Goal: Task Accomplishment & Management: Use online tool/utility

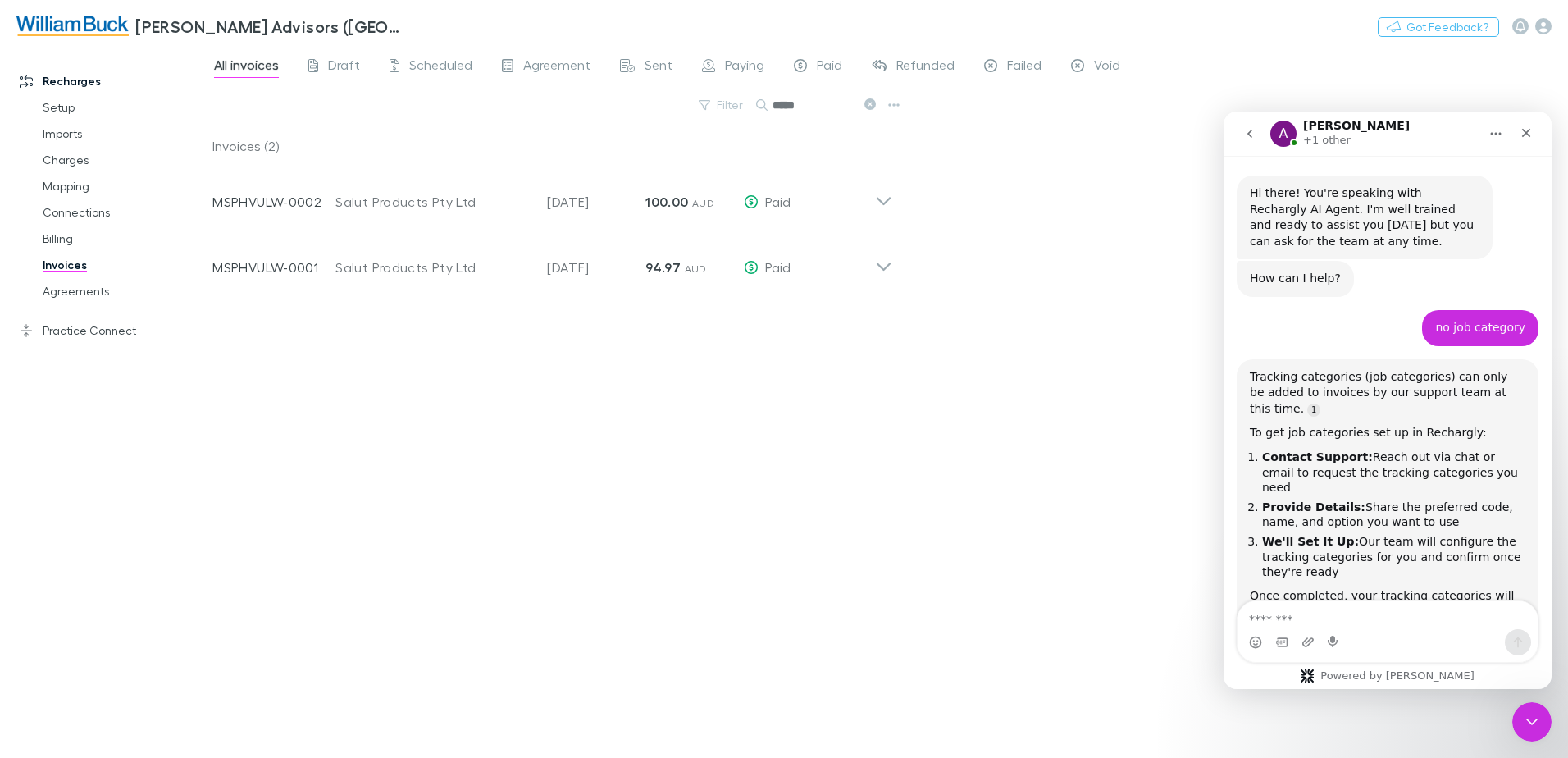
scroll to position [3, 0]
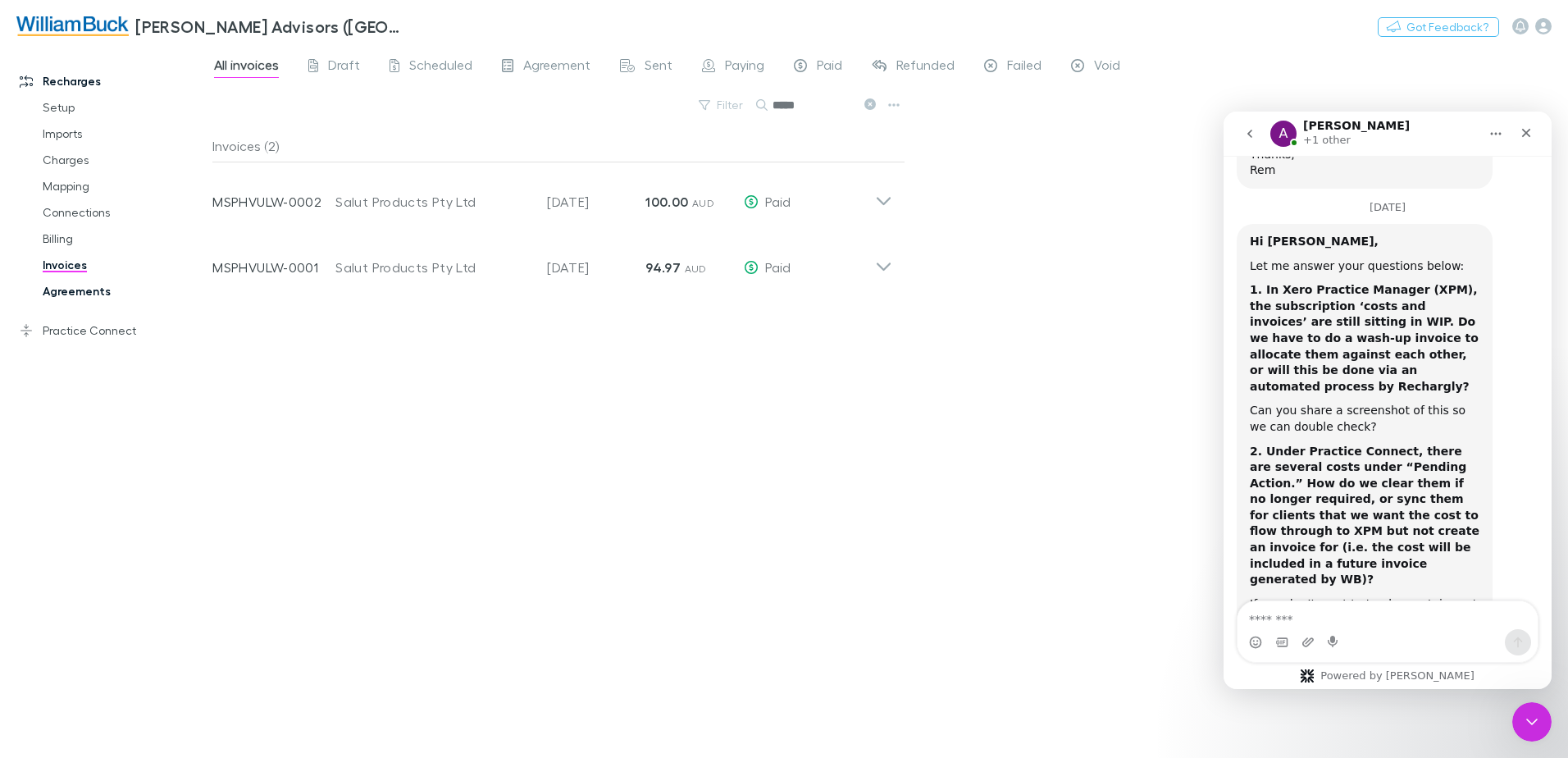
click at [64, 290] on link "Agreements" at bounding box center [123, 291] width 195 height 26
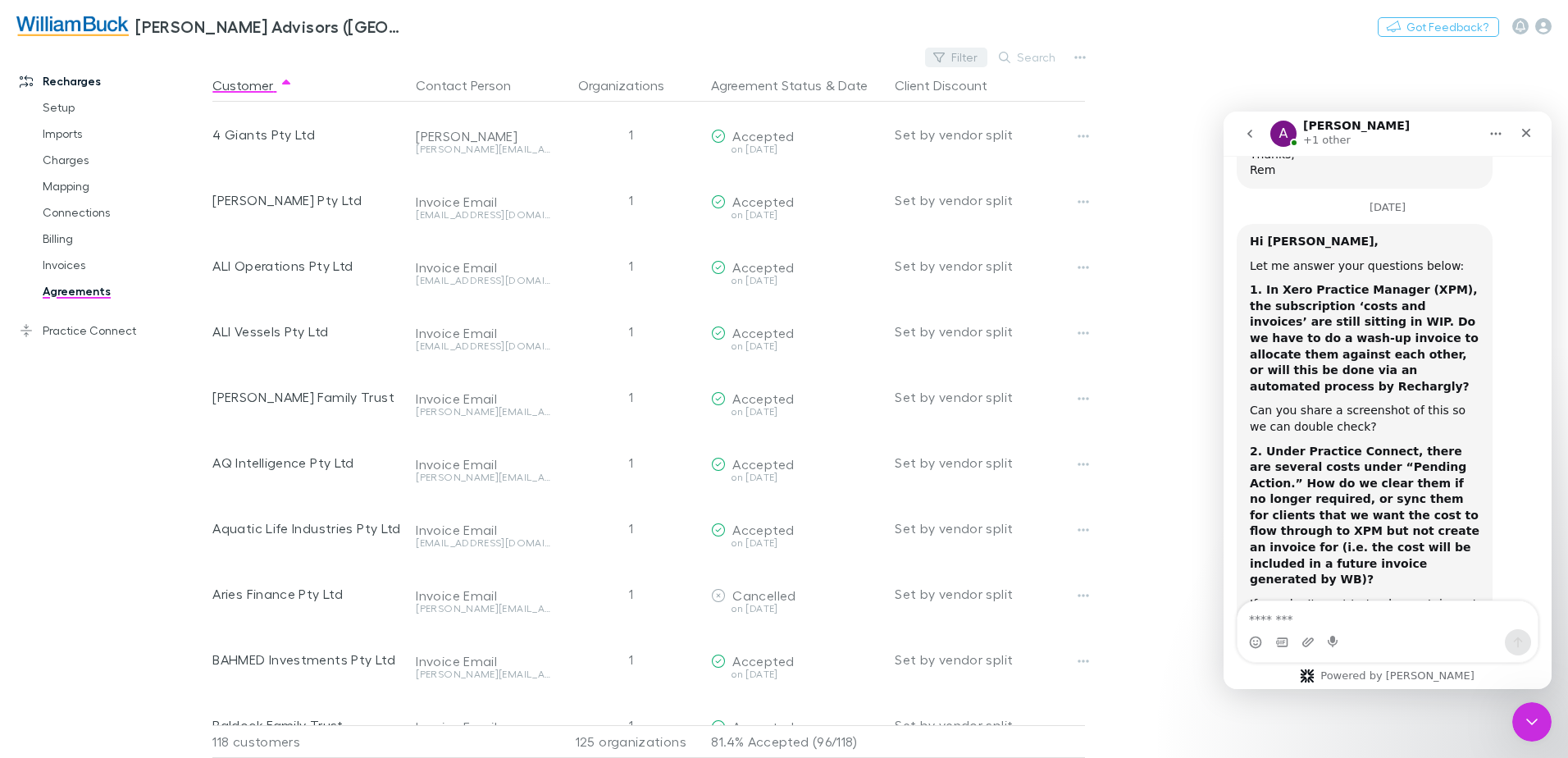
click at [965, 58] on button "Filter" at bounding box center [956, 58] width 63 height 20
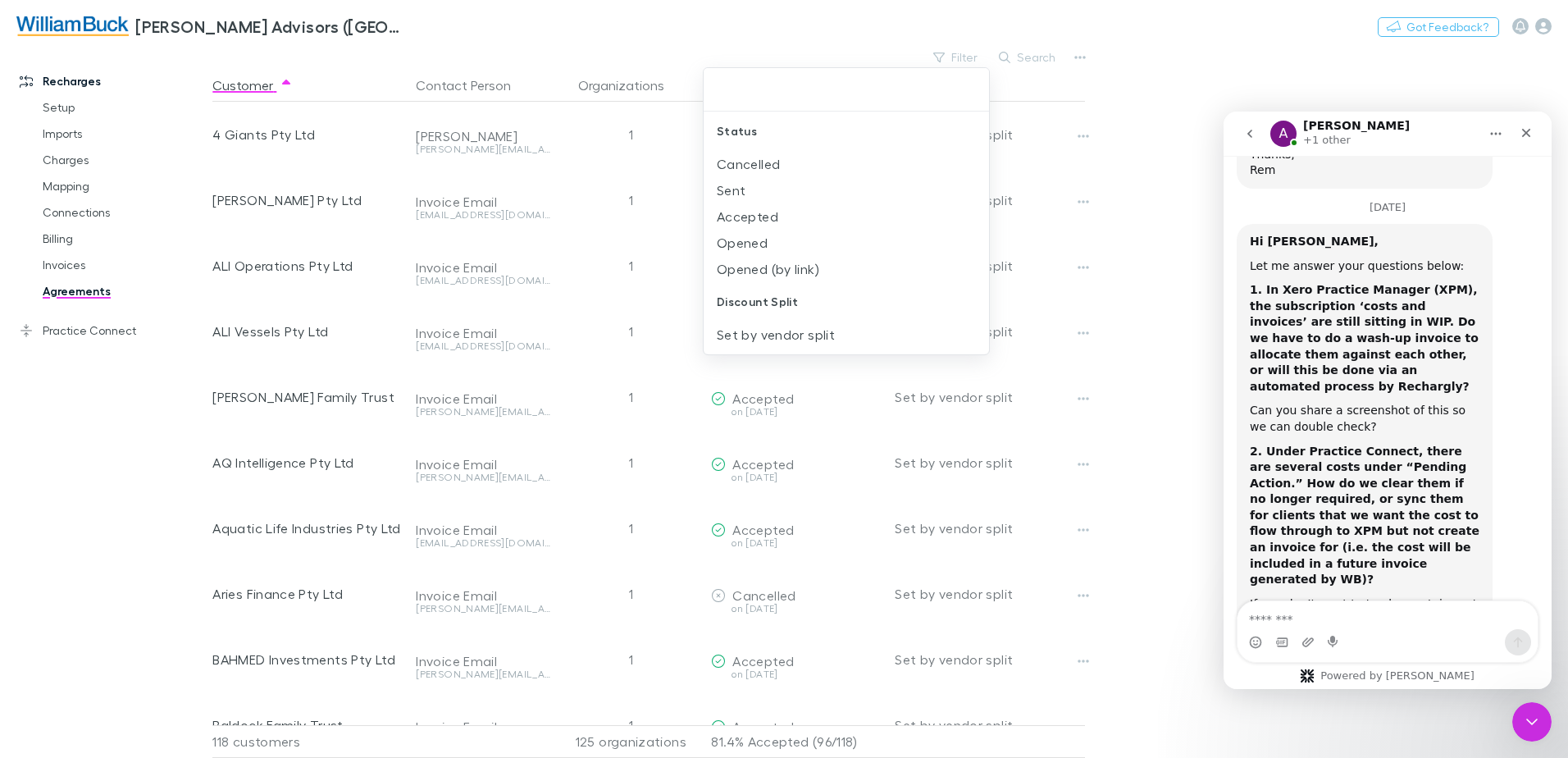
click at [1041, 49] on div at bounding box center [784, 379] width 1568 height 758
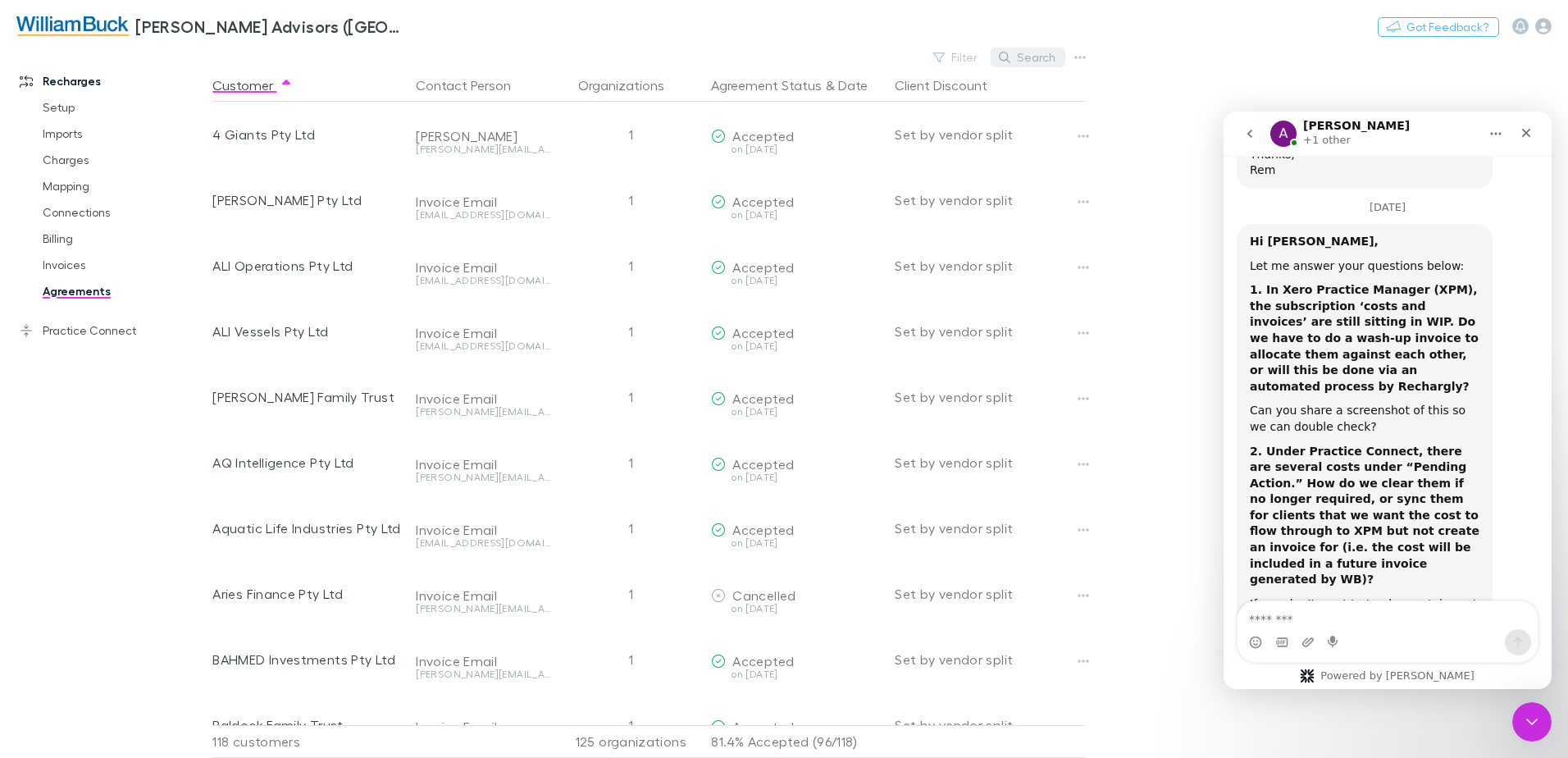
click at [1033, 62] on button "Search" at bounding box center [1028, 58] width 74 height 20
click at [997, 60] on input "text" at bounding box center [1000, 57] width 82 height 23
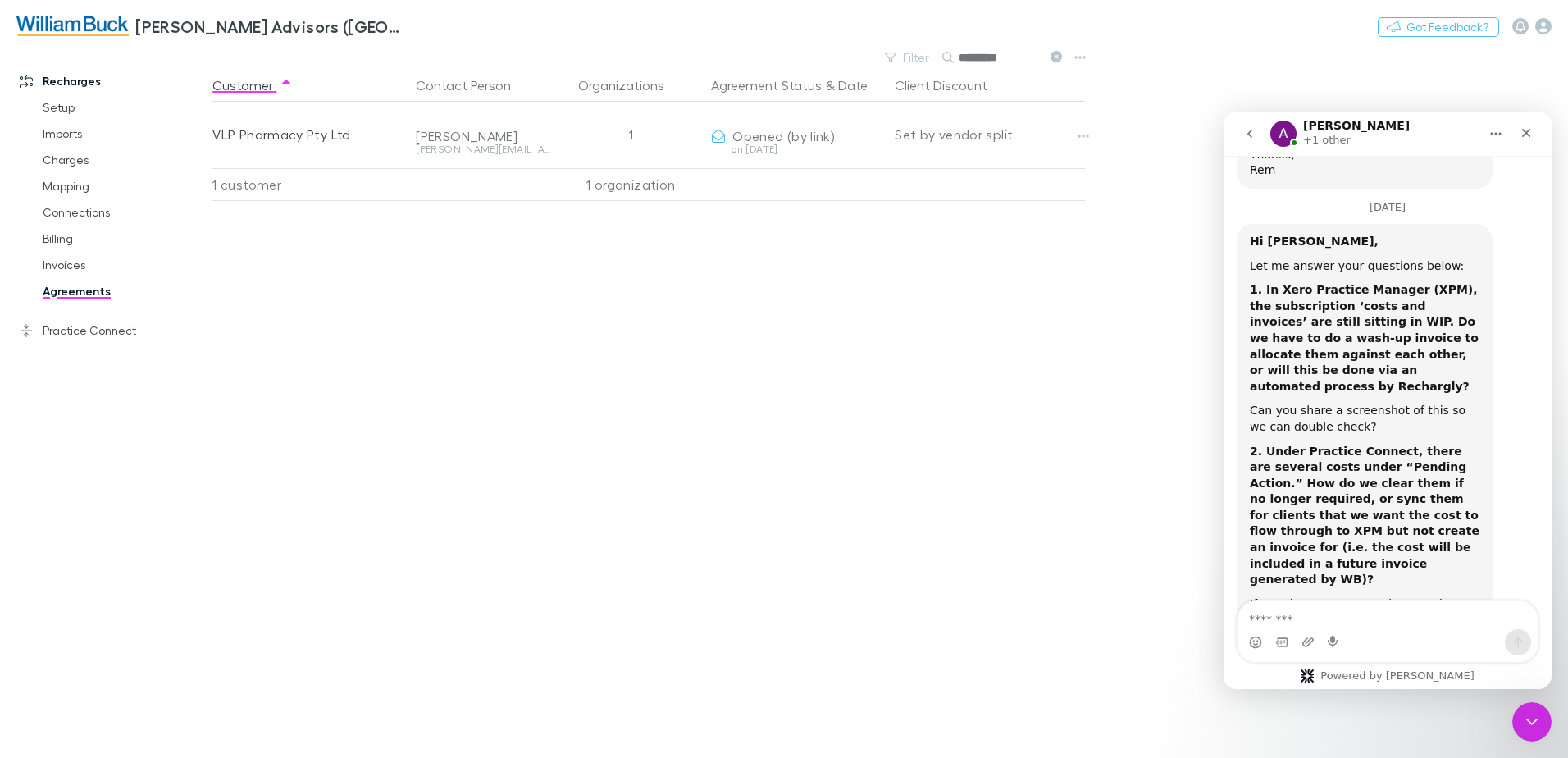
type input "*********"
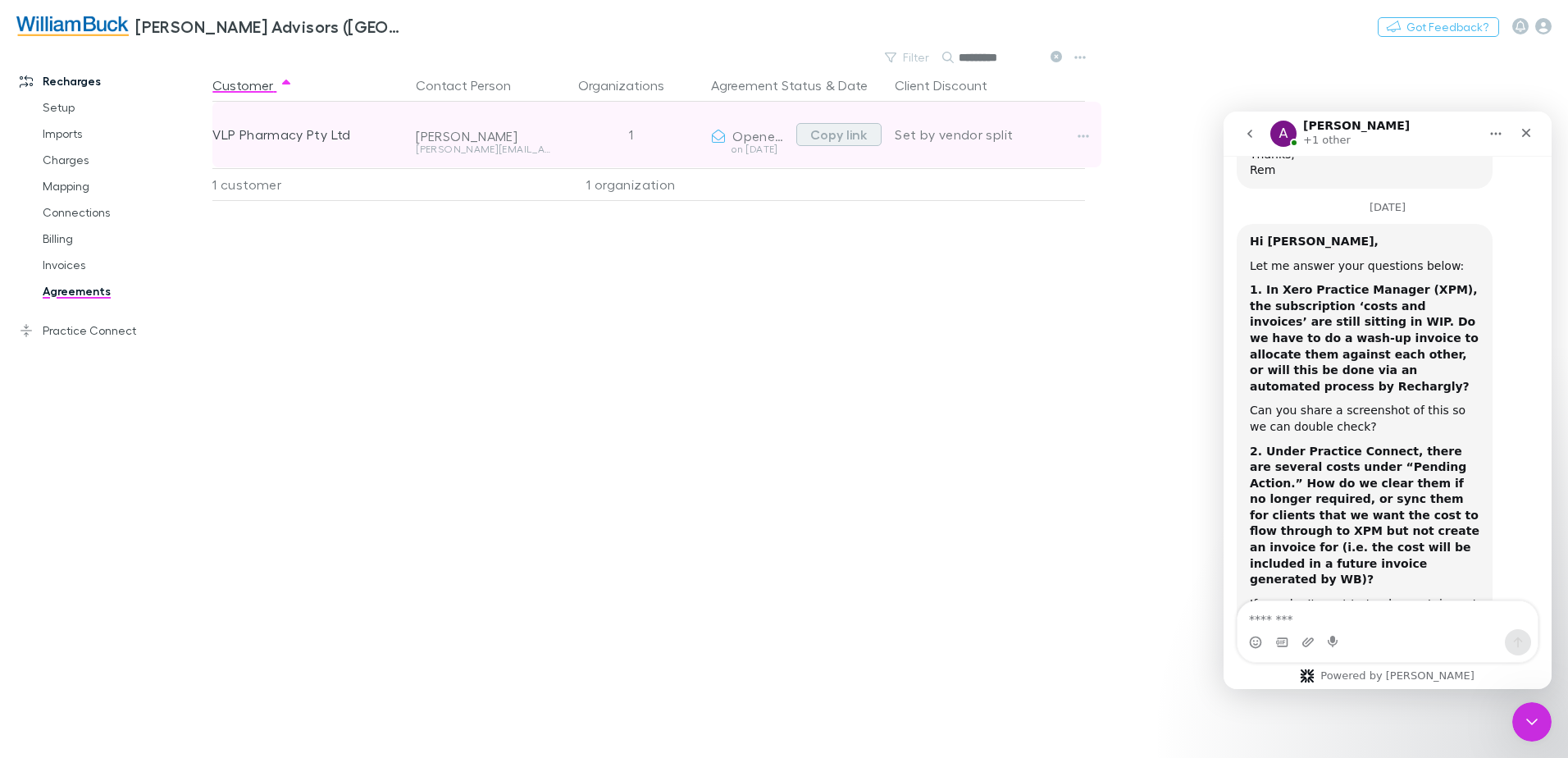
click at [840, 138] on button "Copy link" at bounding box center [838, 134] width 85 height 23
